Goal: Task Accomplishment & Management: Use online tool/utility

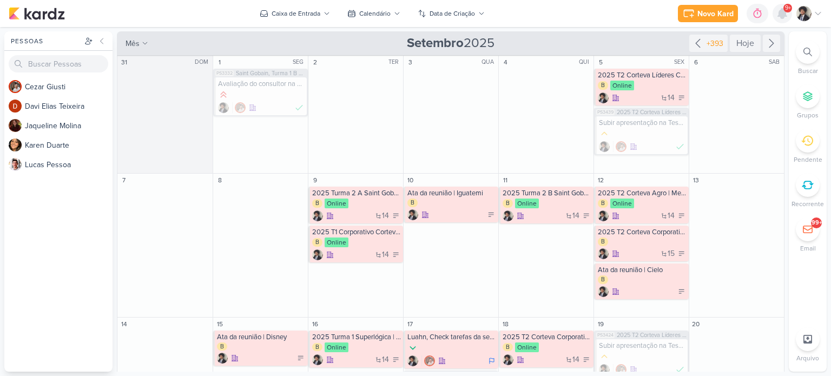
click at [776, 11] on icon at bounding box center [782, 13] width 13 height 13
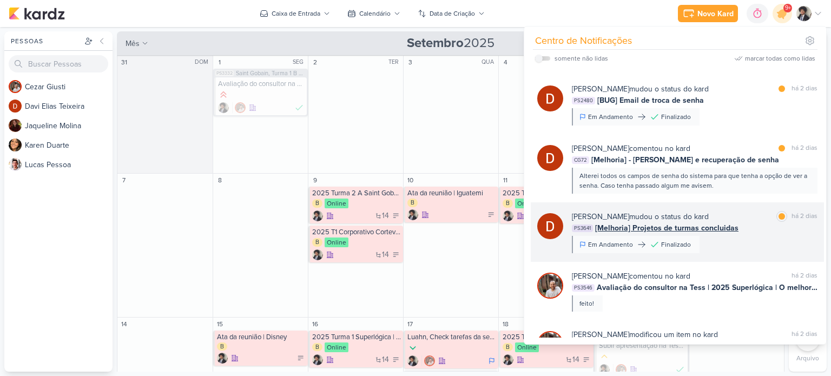
scroll to position [233, 0]
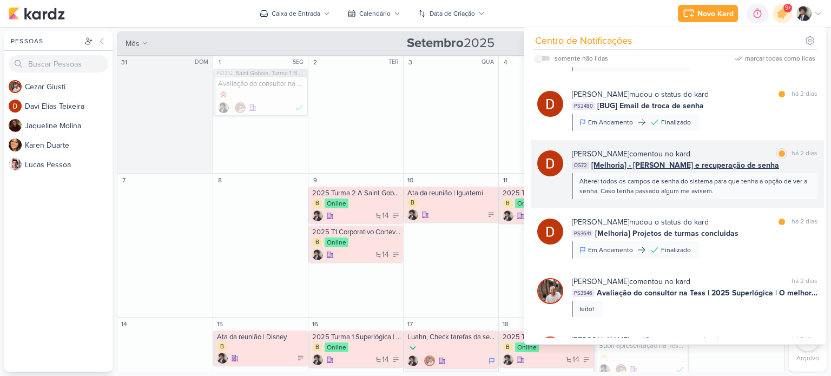
click at [686, 167] on span "[Melhoria] - [PERSON_NAME] e recuperação de senha" at bounding box center [685, 165] width 188 height 11
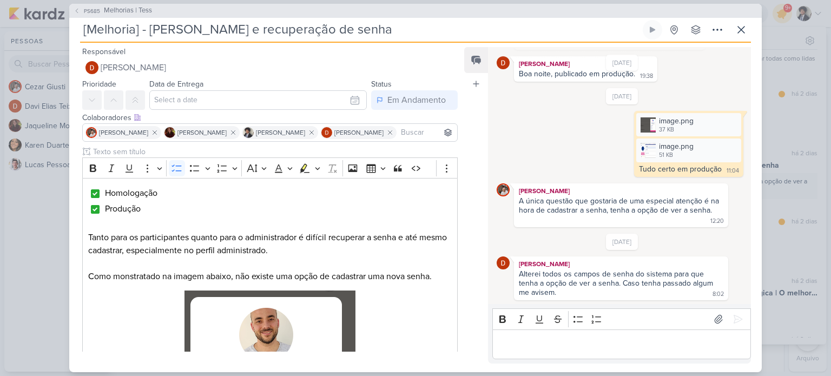
scroll to position [717, 0]
click at [537, 341] on p "Editor editing area: main" at bounding box center [621, 344] width 247 height 13
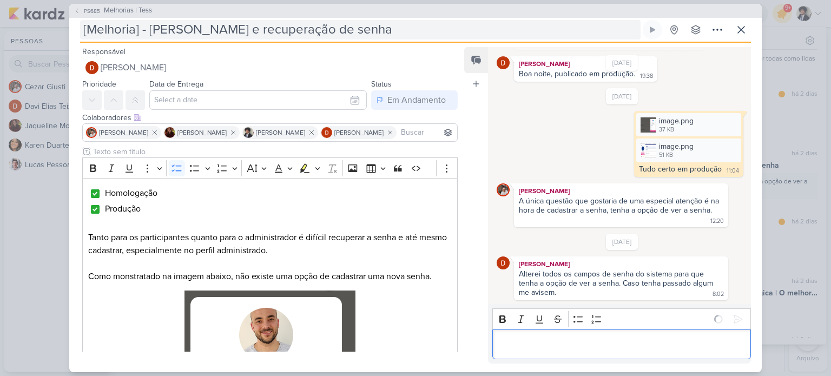
scroll to position [736, 0]
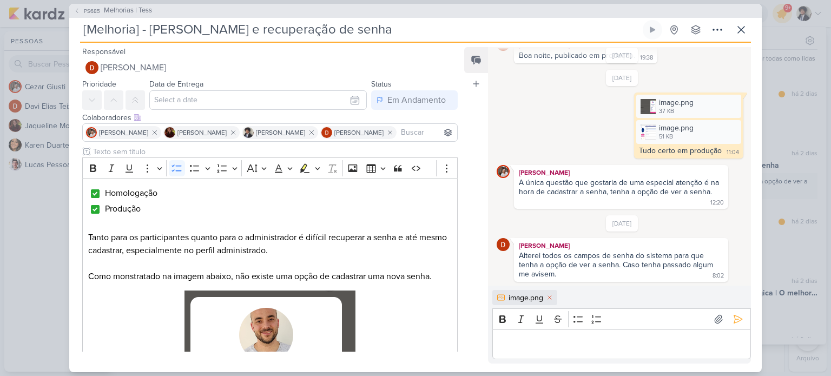
click at [564, 343] on p "Editor editing area: main" at bounding box center [621, 344] width 247 height 13
click at [591, 340] on p "Editor editing area: main" at bounding box center [621, 344] width 247 height 13
click at [542, 342] on p "Editor editing area: main" at bounding box center [621, 344] width 247 height 13
click at [733, 321] on icon at bounding box center [737, 319] width 11 height 11
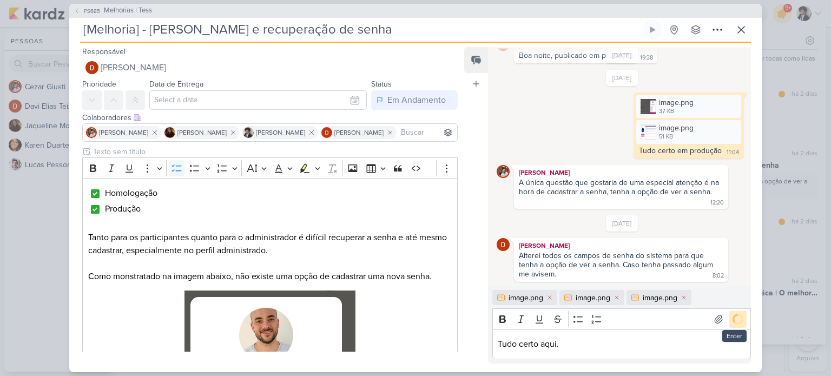
scroll to position [838, 0]
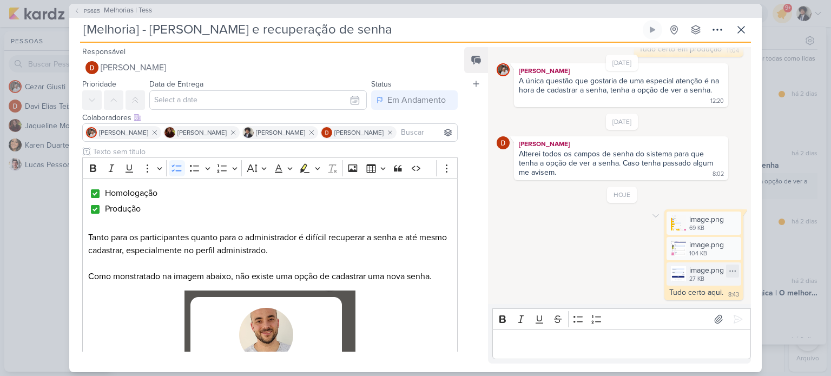
click at [699, 272] on div "image.png" at bounding box center [706, 269] width 35 height 11
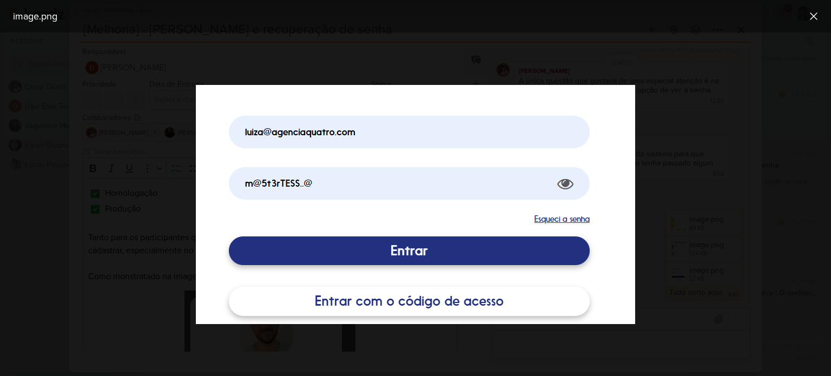
click at [669, 236] on div at bounding box center [415, 203] width 831 height 343
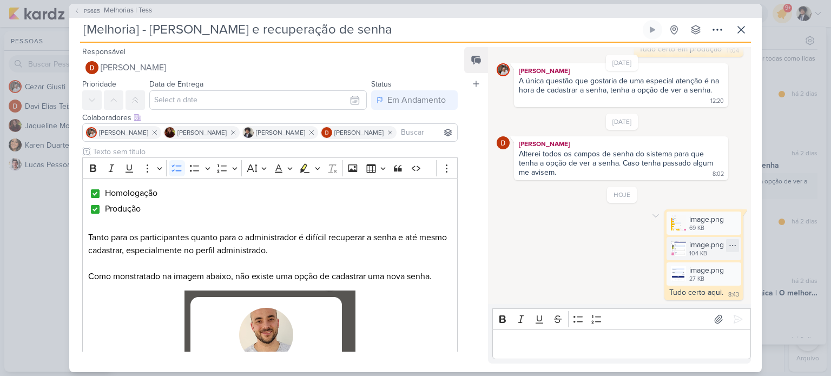
click at [693, 249] on div "104 KB" at bounding box center [706, 253] width 35 height 9
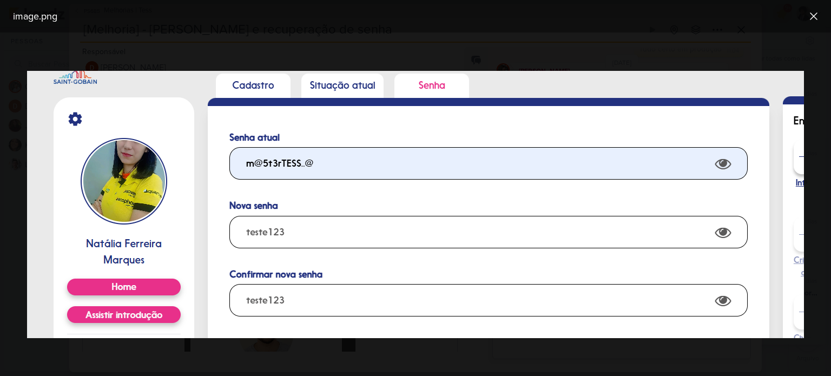
click at [723, 21] on div "image.png" at bounding box center [407, 16] width 796 height 15
click at [815, 19] on icon at bounding box center [813, 16] width 13 height 13
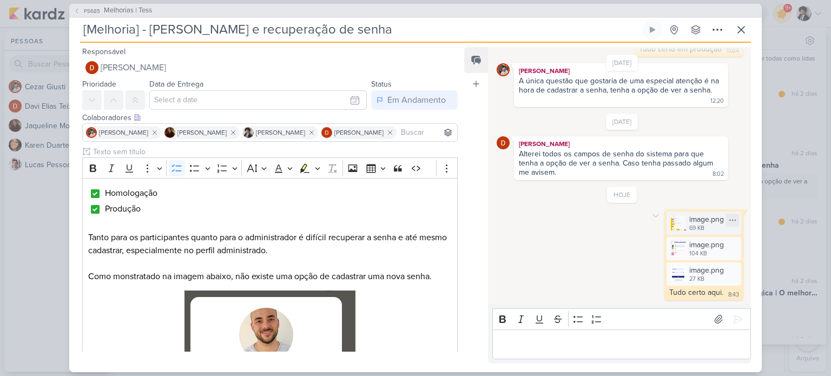
click at [697, 225] on div "69 KB" at bounding box center [706, 228] width 35 height 9
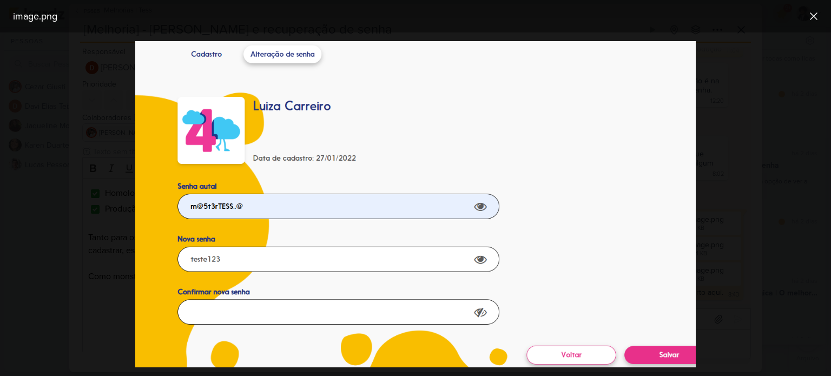
click at [749, 223] on div at bounding box center [415, 203] width 831 height 343
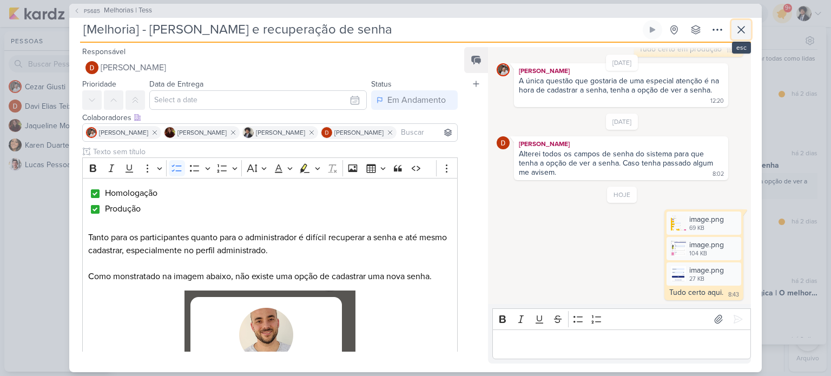
click at [742, 28] on icon at bounding box center [741, 29] width 13 height 13
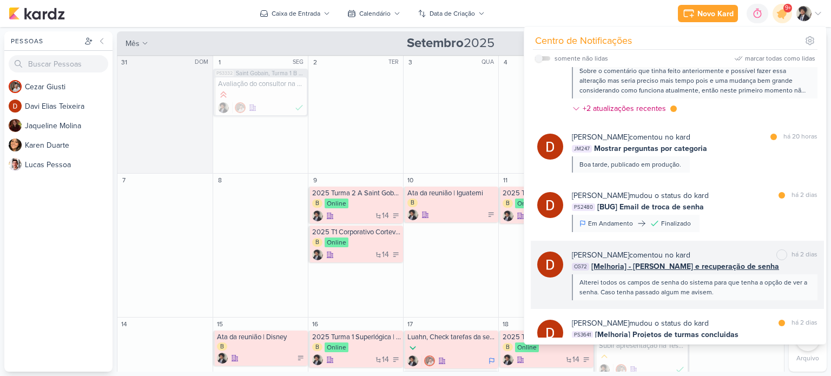
scroll to position [130, 0]
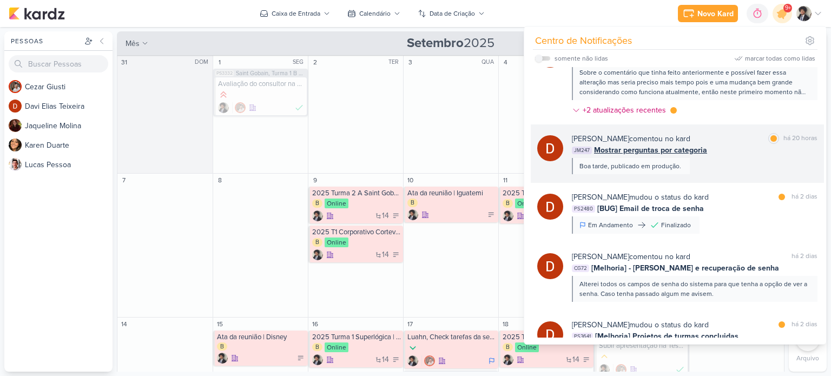
click at [667, 148] on span "Mostrar perguntas por categoria" at bounding box center [650, 149] width 113 height 11
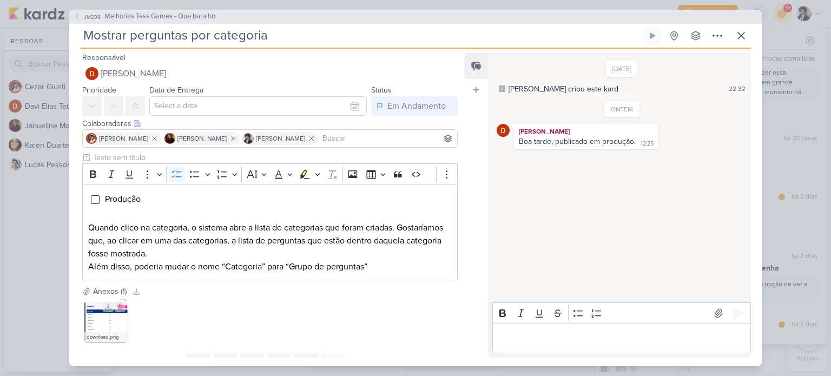
click at [91, 332] on div "download.png" at bounding box center [105, 337] width 43 height 11
click at [104, 326] on img at bounding box center [105, 320] width 43 height 43
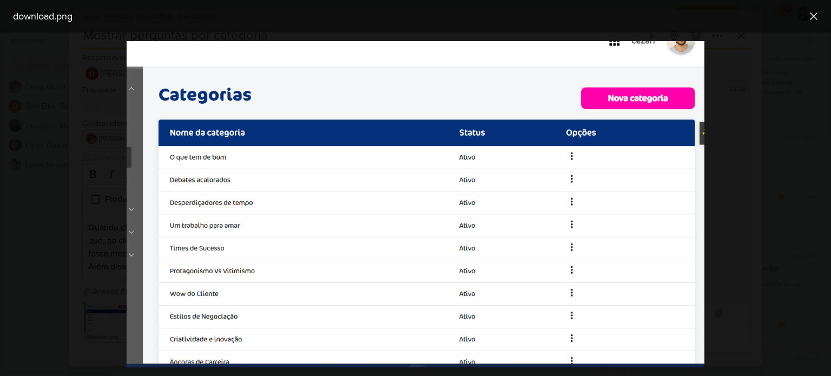
click at [87, 240] on div at bounding box center [415, 203] width 831 height 343
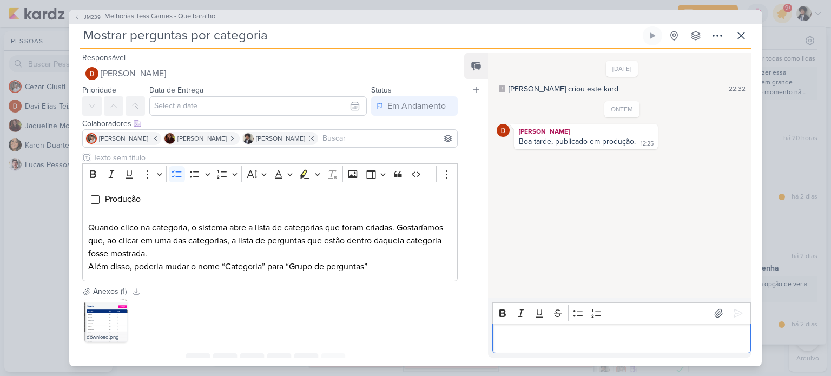
click at [551, 340] on p "Editor editing area: main" at bounding box center [621, 338] width 247 height 13
click at [552, 340] on p "Editor editing area: main" at bounding box center [621, 338] width 247 height 13
click at [93, 205] on div "Produção Quando clico na categoria, o sistema abre a lista de categorias que fo…" at bounding box center [269, 232] width 375 height 97
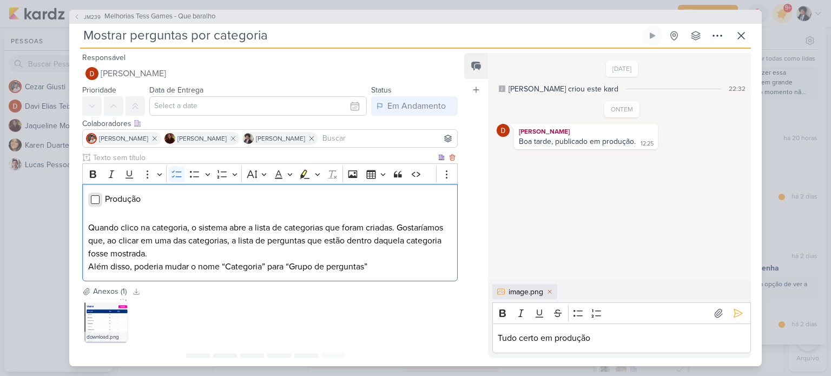
click at [93, 202] on input "Editor editing area: main" at bounding box center [95, 199] width 9 height 9
click at [732, 316] on icon at bounding box center [737, 313] width 11 height 11
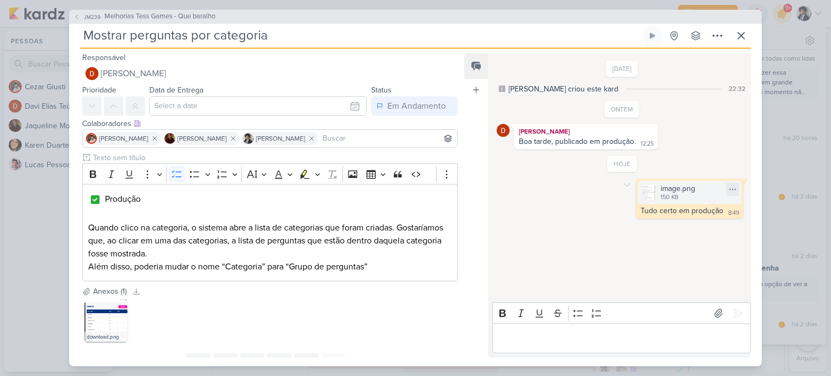
click at [660, 200] on div "150 KB" at bounding box center [677, 197] width 35 height 9
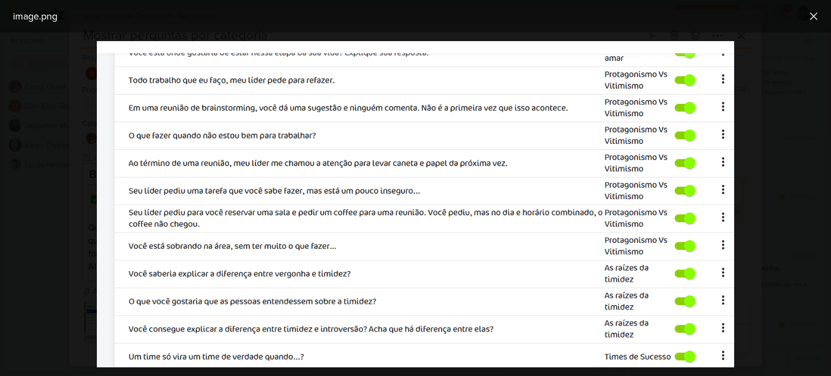
click at [797, 140] on div at bounding box center [415, 203] width 831 height 343
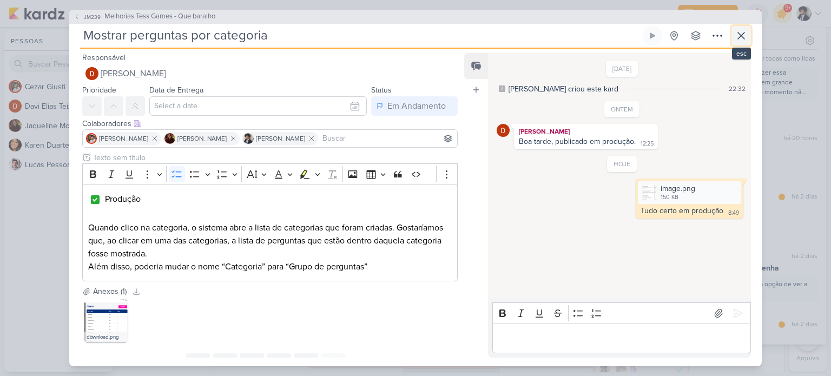
click at [739, 35] on icon at bounding box center [741, 35] width 13 height 13
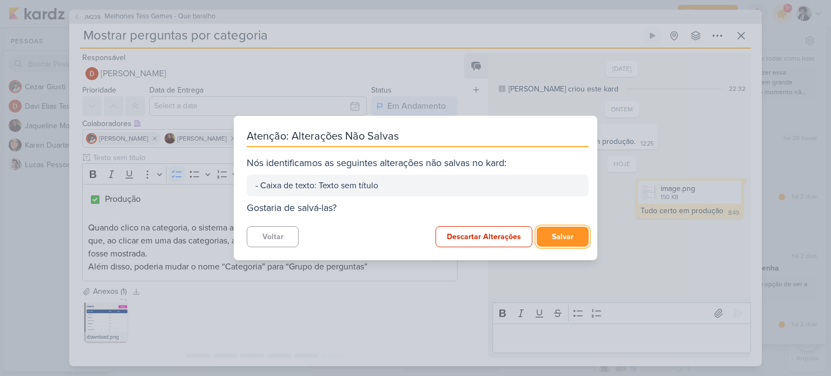
click at [555, 240] on button "Salvar" at bounding box center [563, 237] width 52 height 20
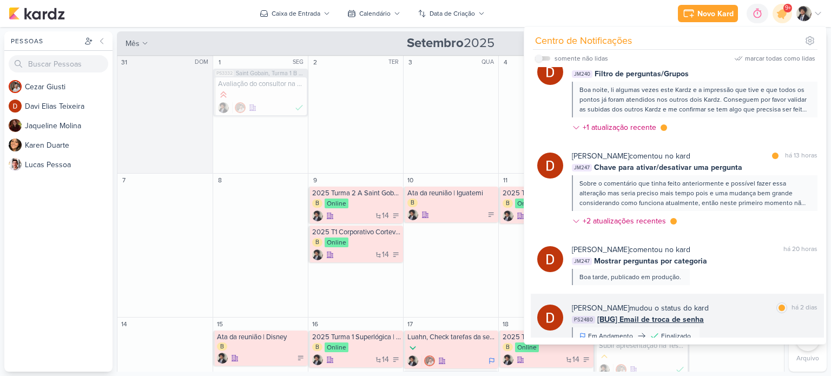
scroll to position [6, 0]
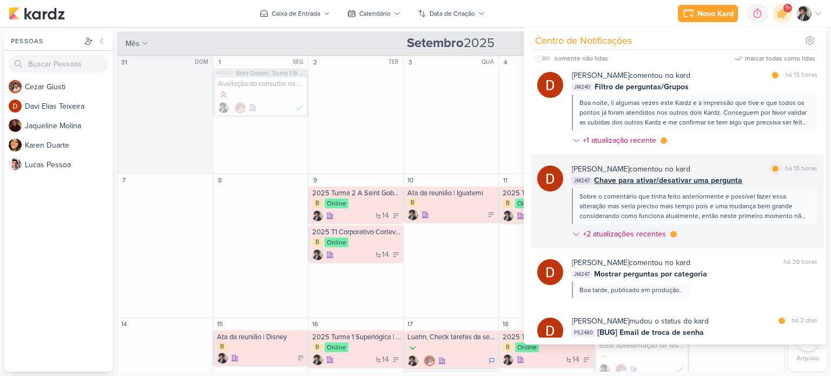
click at [659, 183] on span "Chave para ativar/desativar uma pergunta" at bounding box center [668, 180] width 148 height 11
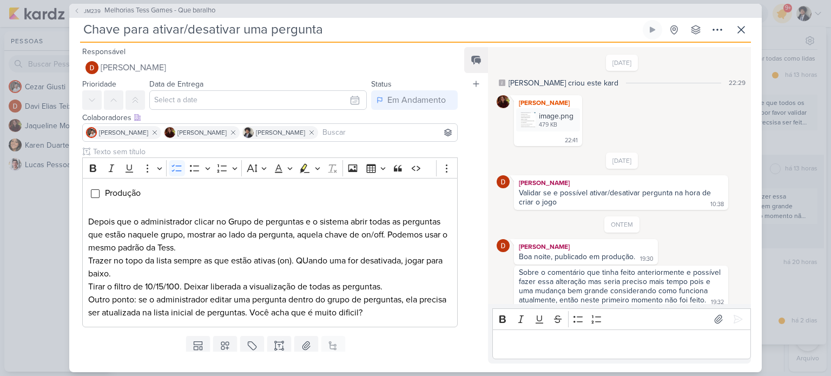
scroll to position [15, 0]
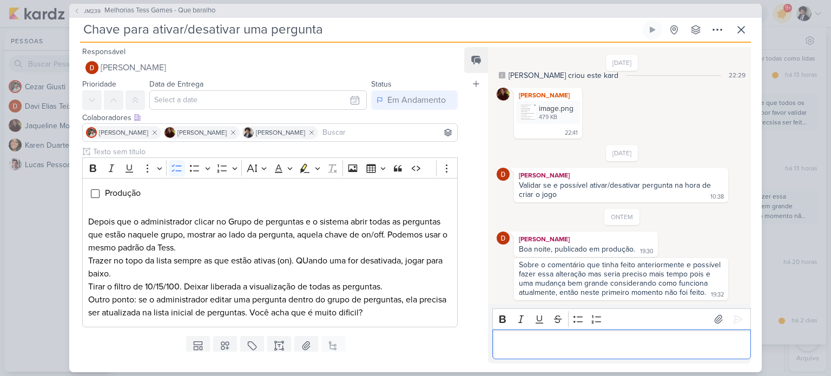
click at [578, 348] on p "Editor editing area: main" at bounding box center [621, 344] width 247 height 13
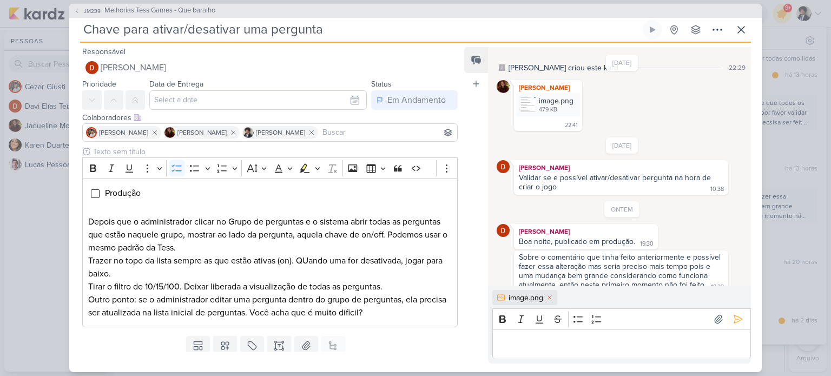
scroll to position [34, 0]
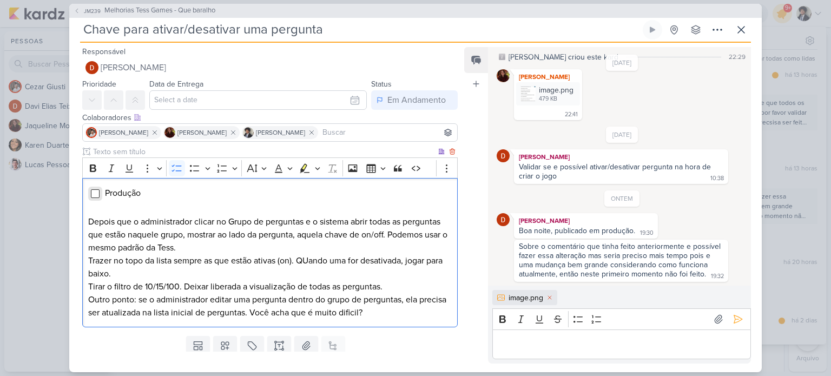
click at [94, 195] on input "Editor editing area: main" at bounding box center [95, 193] width 9 height 9
click at [527, 340] on p "Editor editing area: main" at bounding box center [621, 344] width 247 height 13
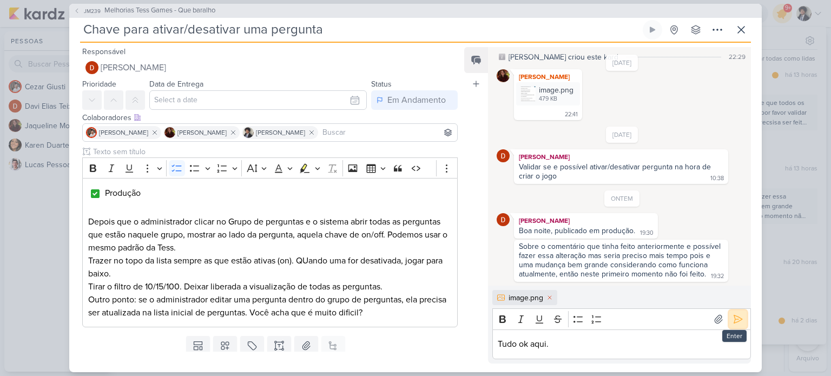
click at [732, 325] on button at bounding box center [737, 318] width 17 height 17
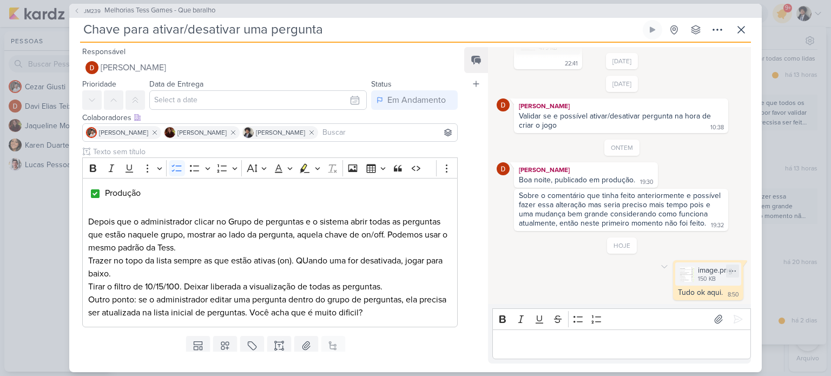
click at [698, 281] on div "150 KB" at bounding box center [715, 279] width 35 height 9
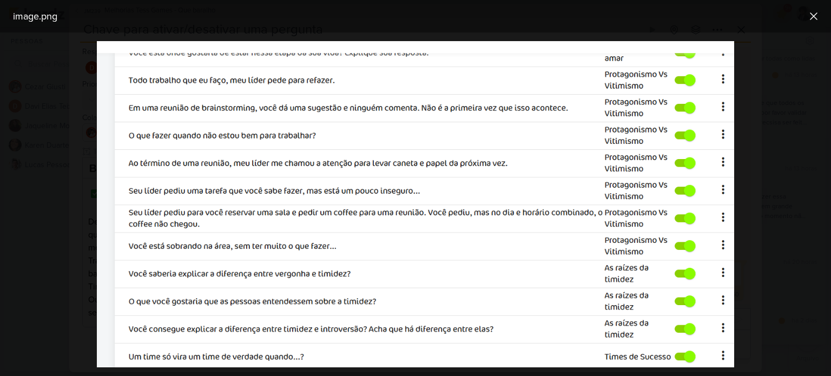
click at [769, 162] on div at bounding box center [415, 203] width 831 height 343
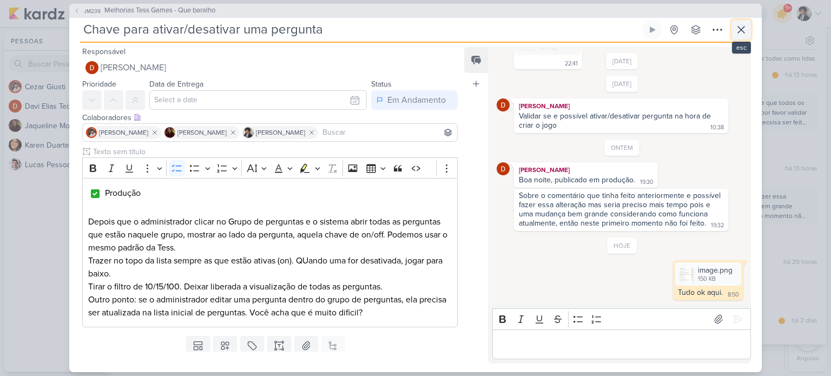
click at [741, 34] on icon at bounding box center [741, 29] width 13 height 13
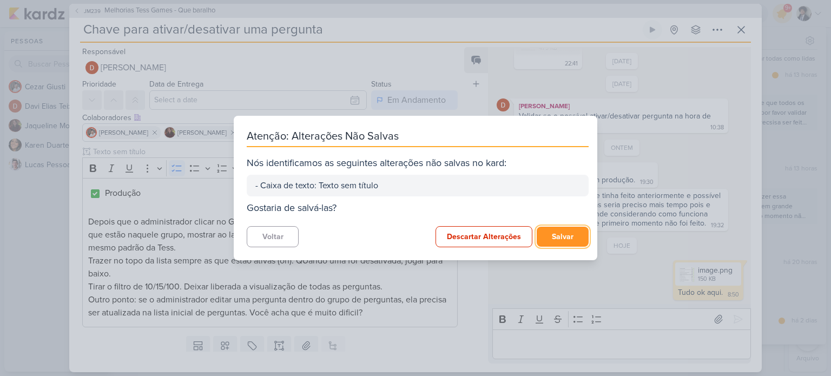
click at [567, 233] on button "Salvar" at bounding box center [563, 237] width 52 height 20
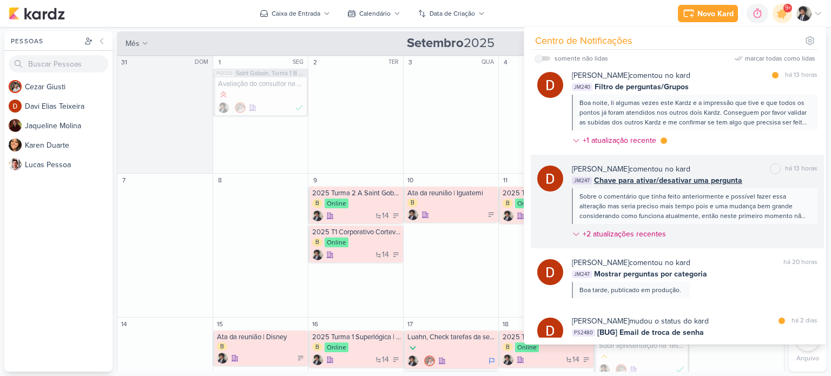
scroll to position [0, 0]
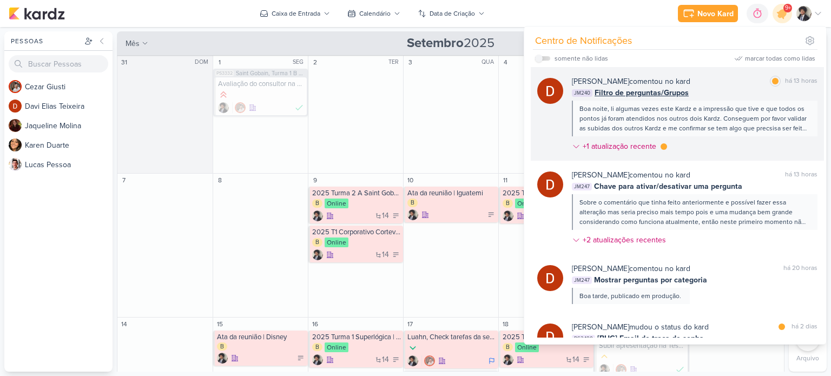
click at [640, 93] on span "Filtro de perguntas/Grupos" at bounding box center [641, 92] width 94 height 11
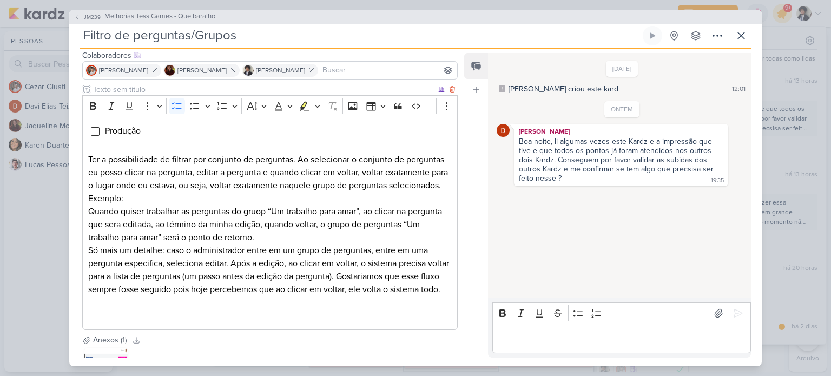
scroll to position [70, 0]
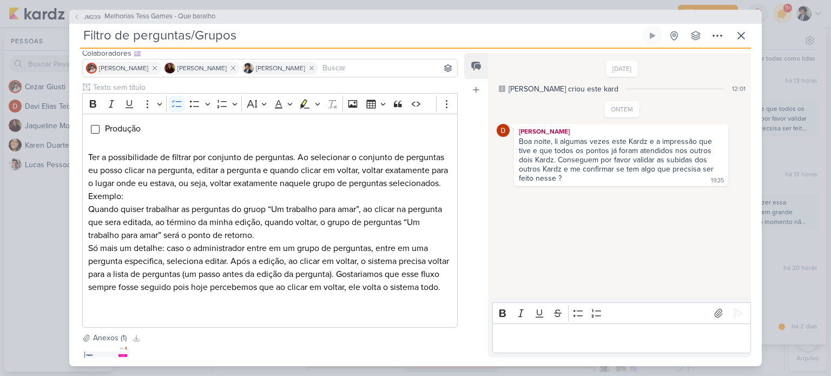
click at [559, 335] on p "Editor editing area: main" at bounding box center [621, 338] width 247 height 13
click at [599, 346] on div "Editor editing area: main" at bounding box center [621, 338] width 259 height 30
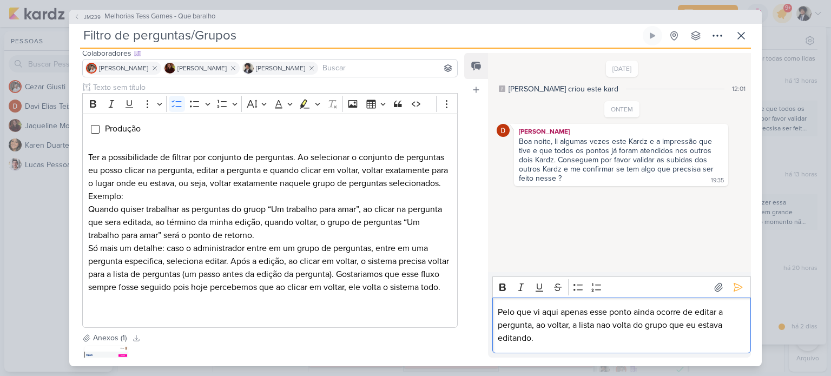
click at [723, 313] on p "Pelo que vi aqui apenas esse ponto ainda ocorre de editar a pergunta, ao voltar…" at bounding box center [621, 325] width 247 height 39
click at [537, 328] on p "Pelo que vi aqui apenas esse ponto ainda ocorre de editar a pergunta, ao voltar…" at bounding box center [621, 325] width 247 height 39
click at [570, 339] on p "Pelo que vi aqui apenas esse ponto ainda ocorre de editar a pergunta, quando ao…" at bounding box center [621, 325] width 247 height 39
click at [724, 285] on div "Enter" at bounding box center [728, 287] width 37 height 17
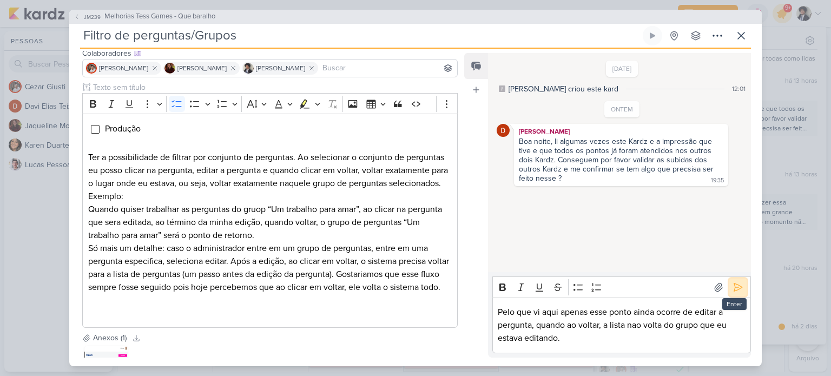
click at [732, 285] on icon at bounding box center [737, 287] width 11 height 11
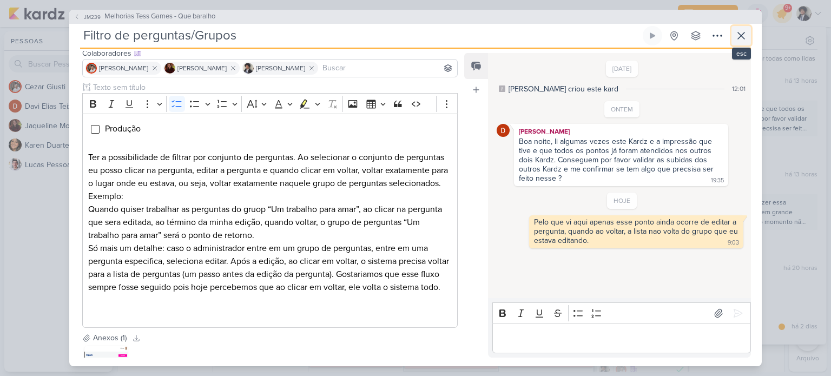
click at [743, 38] on icon at bounding box center [741, 35] width 6 height 6
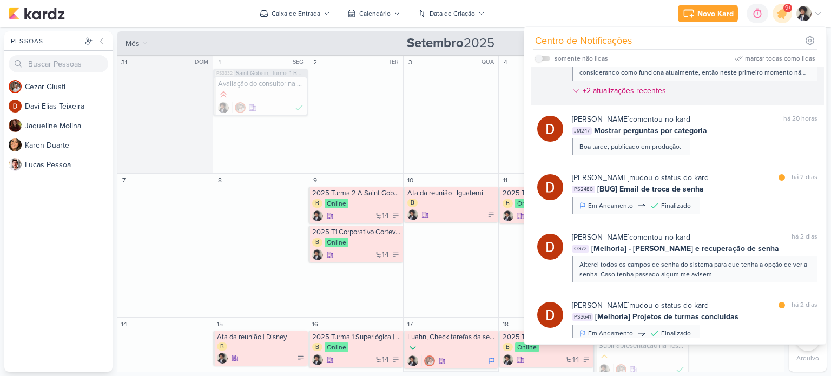
scroll to position [0, 0]
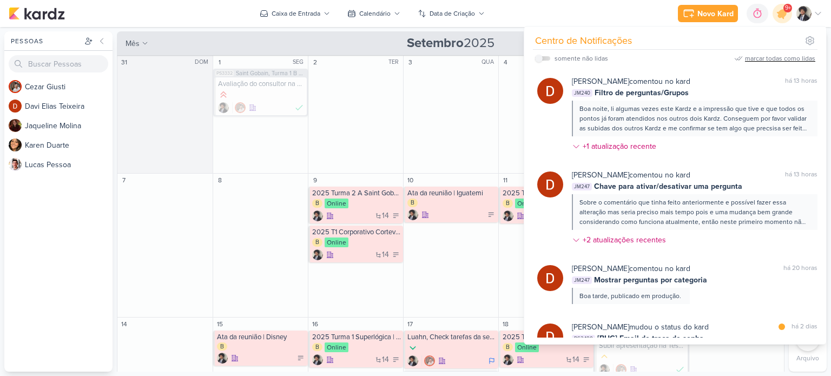
click at [762, 59] on div "marcar todas como lidas" at bounding box center [780, 59] width 70 height 10
click at [772, 6] on div at bounding box center [781, 13] width 19 height 19
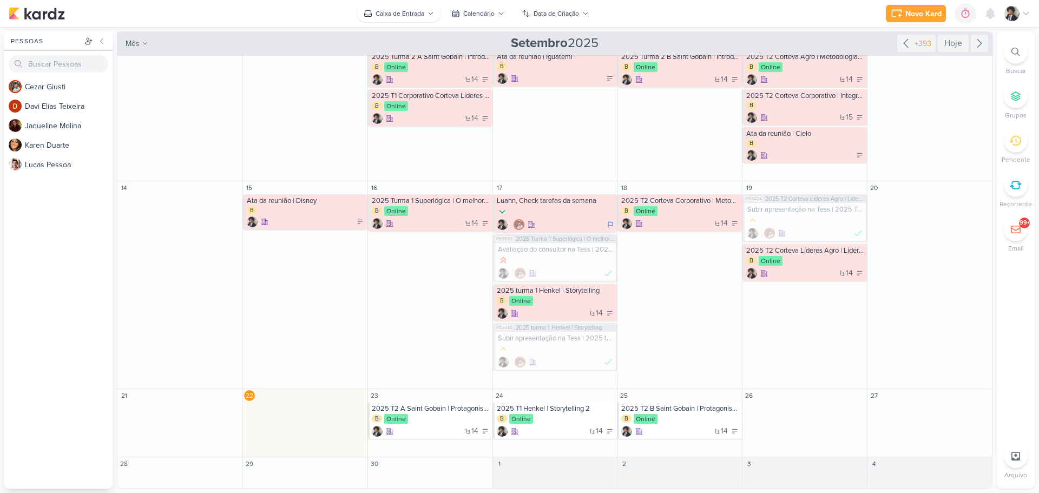
scroll to position [136, 0]
